Goal: Task Accomplishment & Management: Use online tool/utility

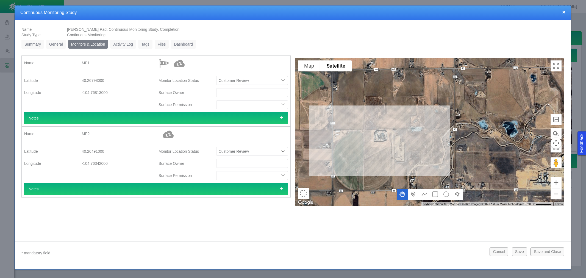
select select "CostumerReview"
click at [174, 44] on link "Dashboard" at bounding box center [183, 44] width 25 height 9
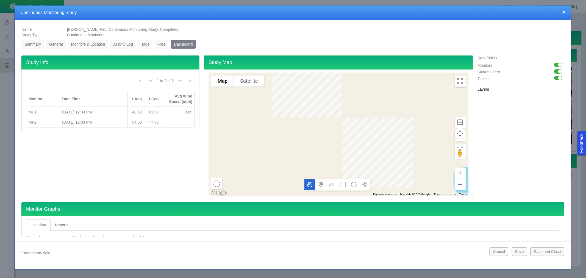
click at [99, 43] on link "Monitors & Location" at bounding box center [88, 44] width 40 height 9
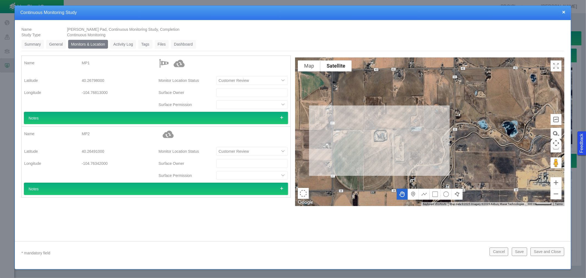
click at [154, 39] on div "Summary 0 General 0 Monitors & Location 0 Activity Log 0 Tags 0 Files 0 Dashboa…" at bounding box center [292, 122] width 547 height 168
click at [184, 42] on link "Dashboard" at bounding box center [183, 44] width 25 height 9
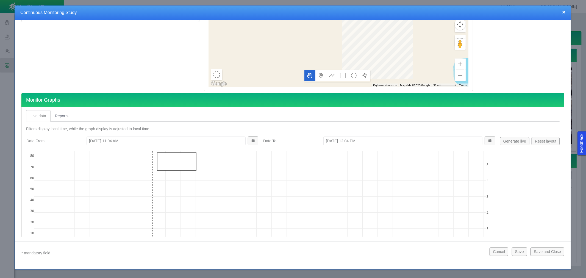
scroll to position [122, 0]
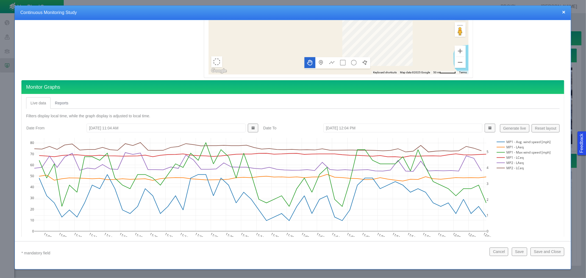
click at [95, 127] on input "[DATE] 11:04 AM" at bounding box center [165, 128] width 159 height 9
click at [249, 130] on button "Show Date Picker" at bounding box center [253, 128] width 10 height 9
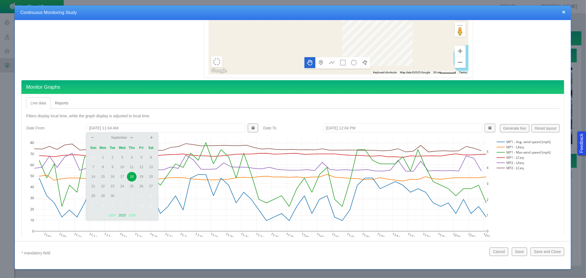
click at [94, 176] on td "14" at bounding box center [93, 177] width 10 height 10
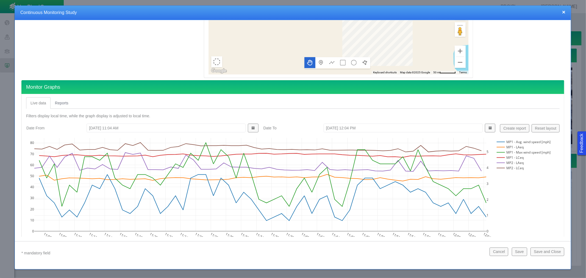
click at [111, 128] on input "[DATE] 11:04 AM" at bounding box center [165, 128] width 159 height 9
type input "[DATE] 12:00 AM"
click at [329, 128] on input "[DATE] 12:04 PM" at bounding box center [402, 128] width 159 height 9
click at [352, 126] on input "[DATE] 12:04 PM" at bounding box center [402, 128] width 159 height 9
type input "[DATE] 11:59 PM"
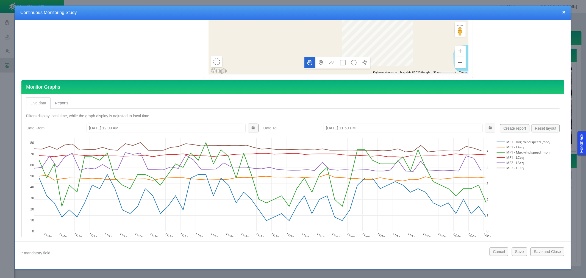
click at [519, 127] on button "Create report" at bounding box center [514, 128] width 29 height 8
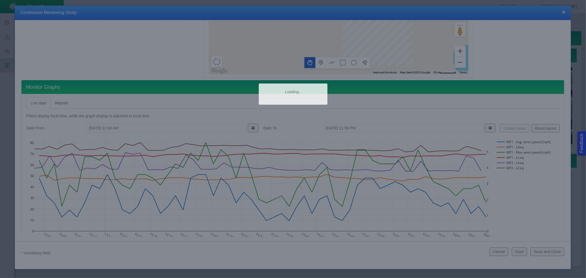
type input "[DATE] 11:45 AM"
type input "[DATE] 12:45 PM"
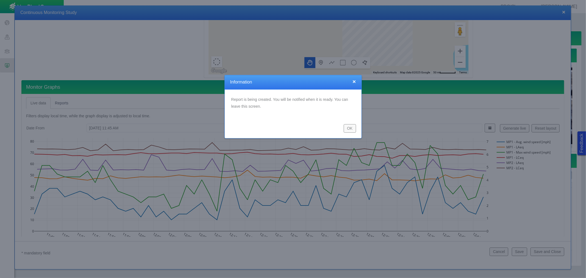
click at [349, 125] on button "OK" at bounding box center [349, 128] width 12 height 8
